Goal: Find specific page/section: Find specific page/section

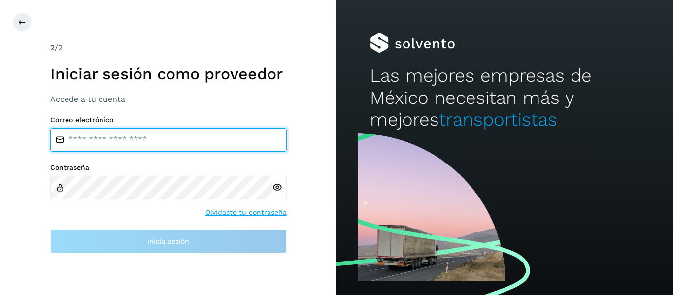
type input "**********"
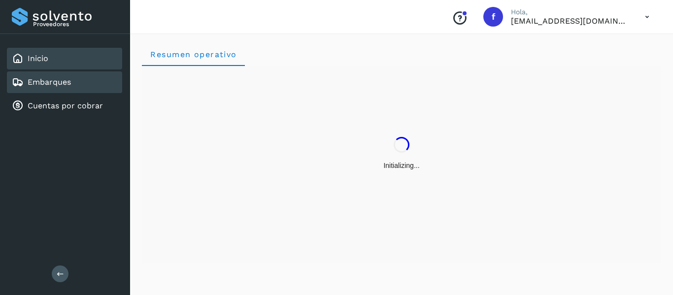
click at [49, 86] on link "Embarques" at bounding box center [49, 81] width 43 height 9
